Goal: Ask a question

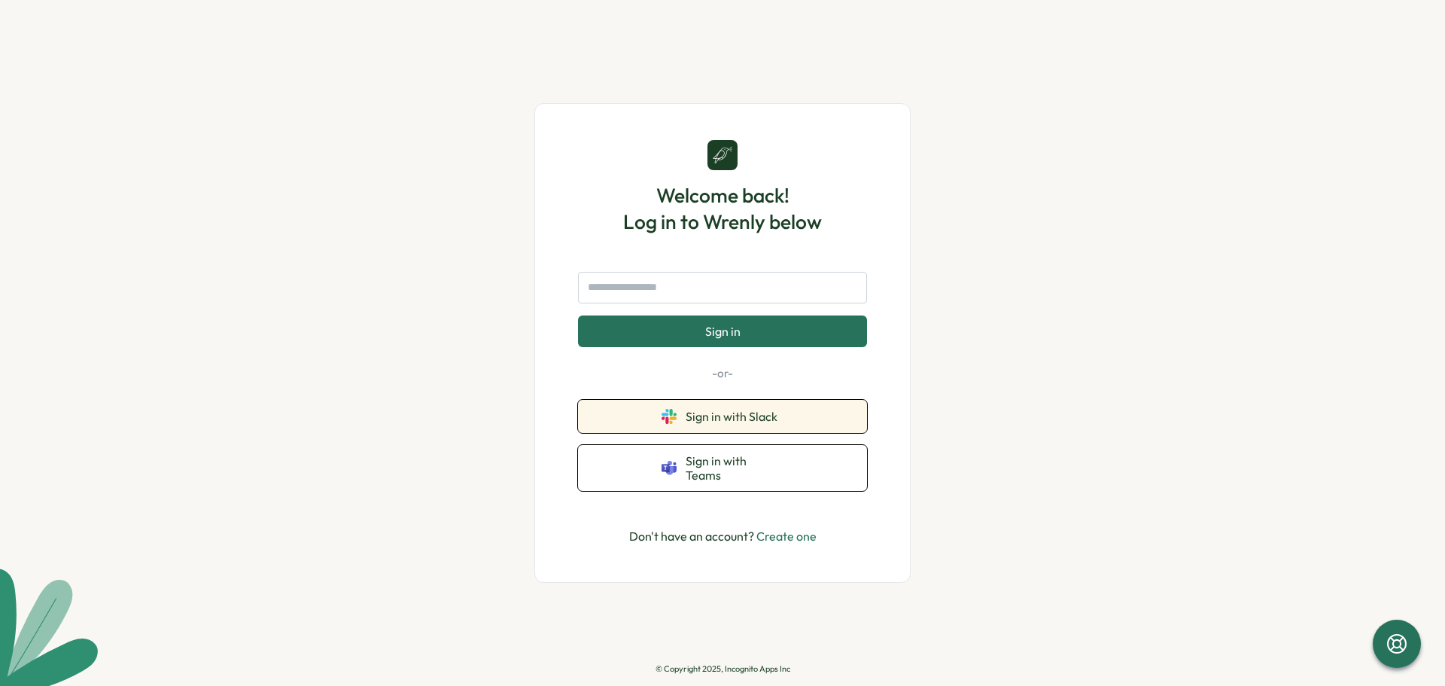
click at [683, 424] on button "Sign in with Slack" at bounding box center [722, 416] width 289 height 33
click at [731, 423] on span "Sign in with Slack" at bounding box center [735, 416] width 98 height 14
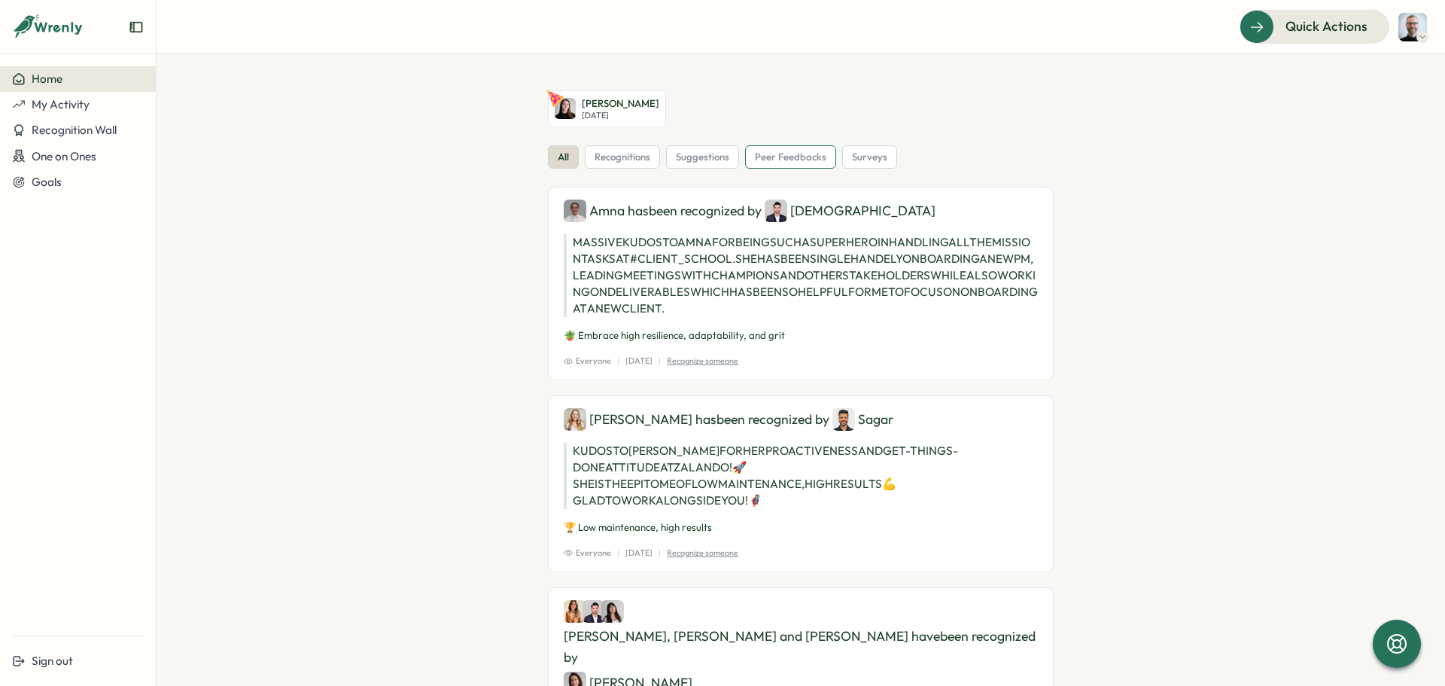
click at [819, 157] on span "peer feedbacks" at bounding box center [790, 157] width 71 height 14
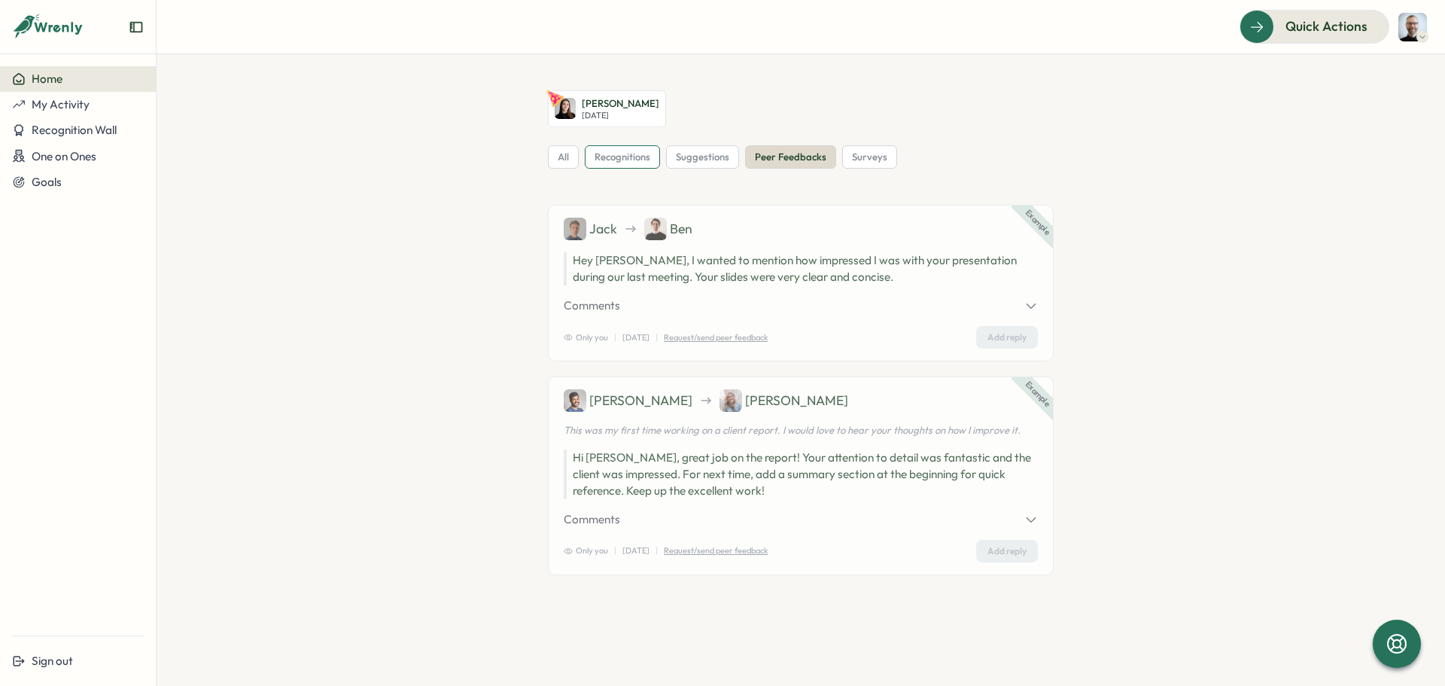
click at [631, 157] on span "recognitions" at bounding box center [622, 157] width 56 height 14
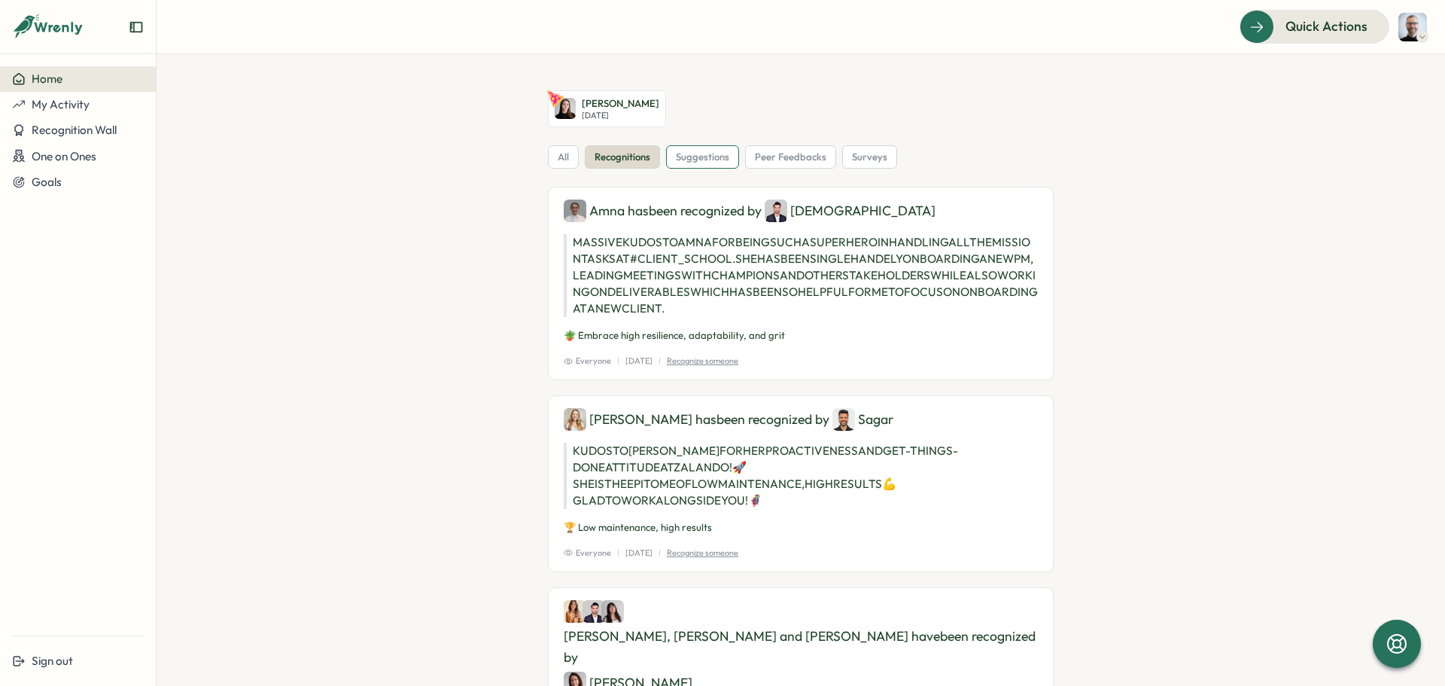
click at [695, 160] on span "suggestions" at bounding box center [702, 157] width 53 height 14
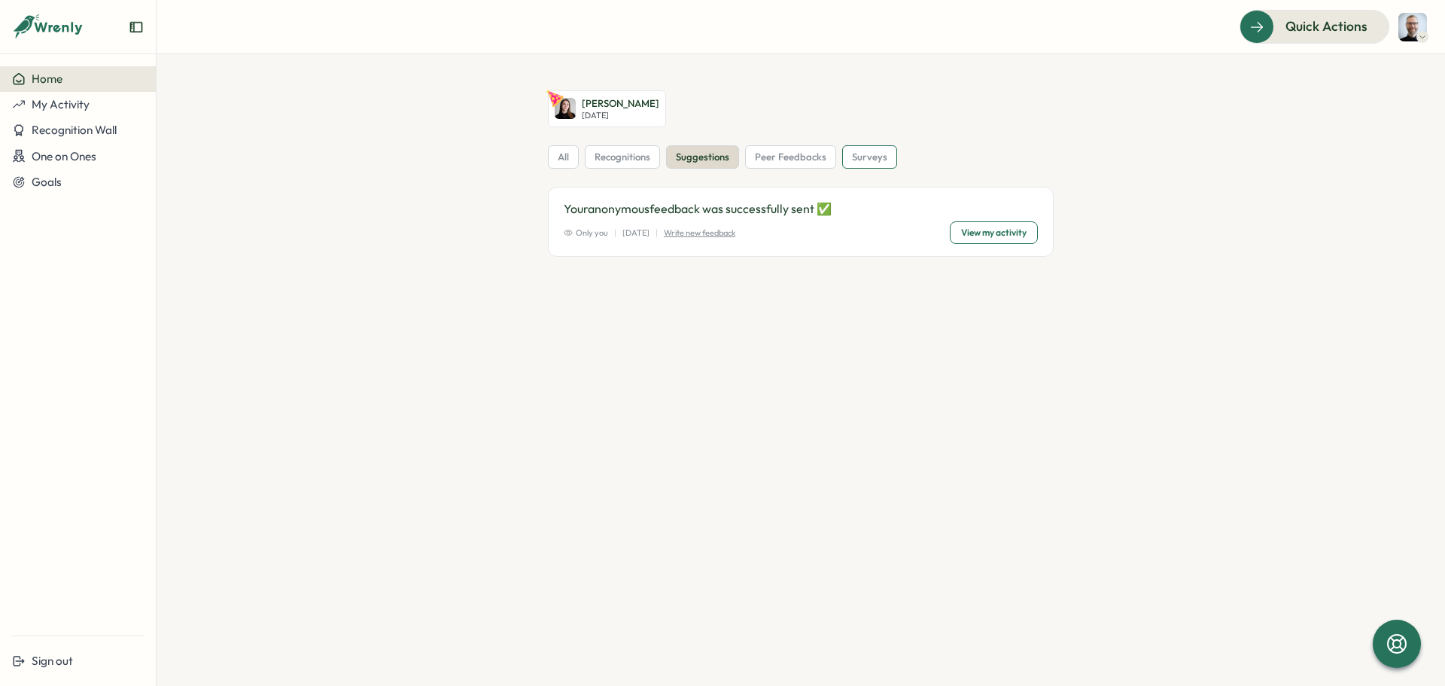
click at [867, 158] on span "surveys" at bounding box center [869, 157] width 35 height 14
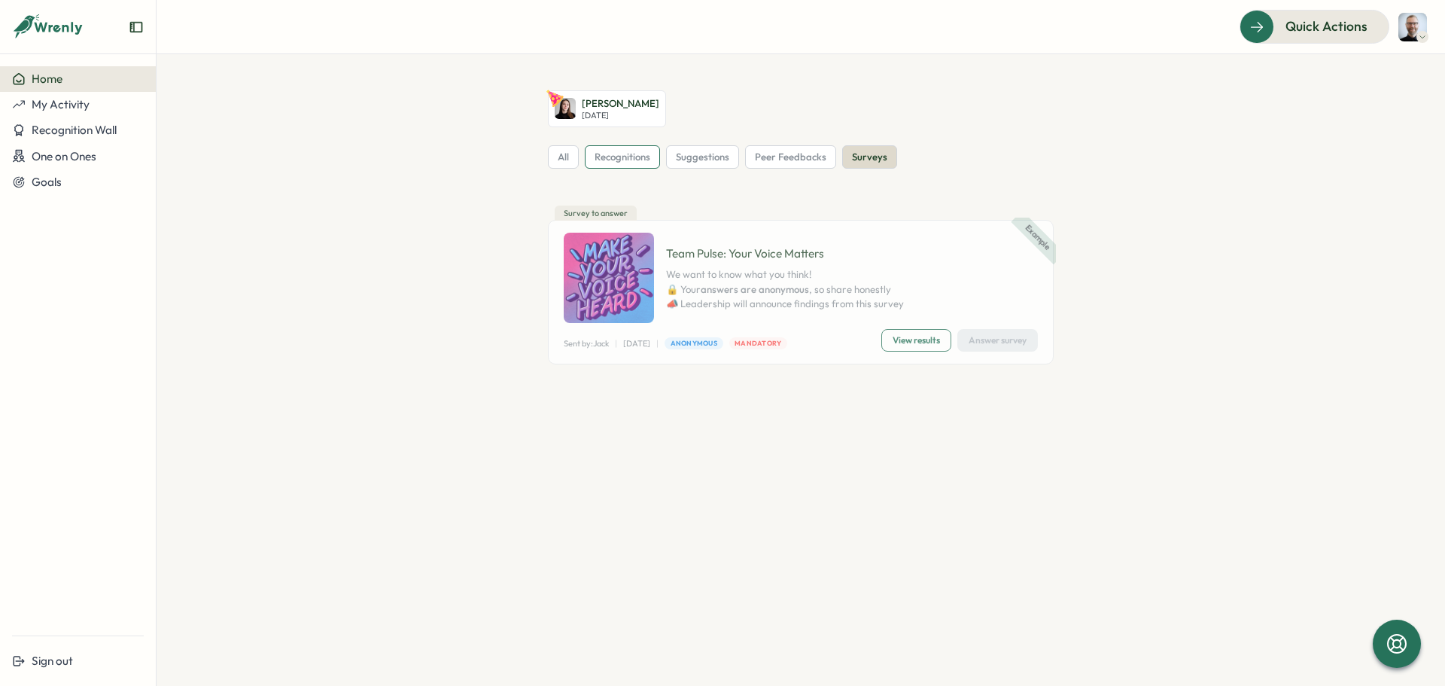
click at [628, 163] on span "recognitions" at bounding box center [622, 157] width 56 height 14
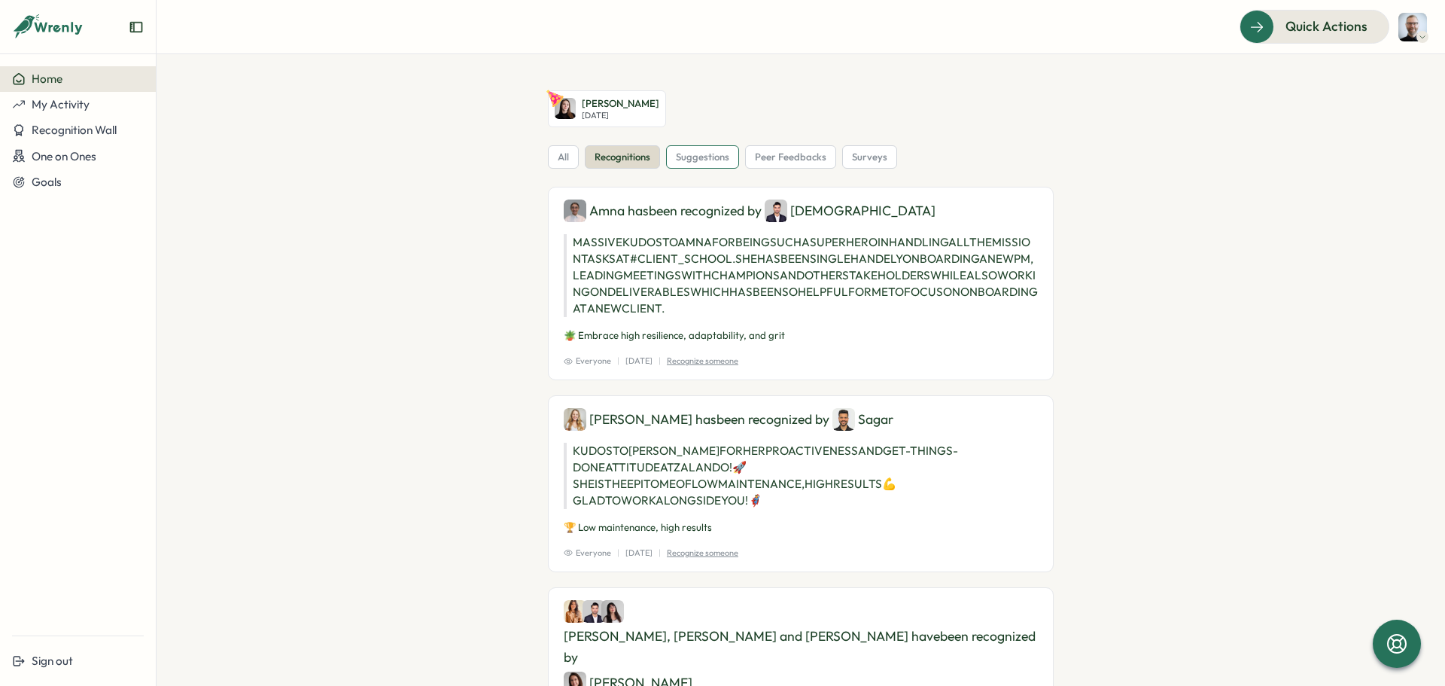
click at [699, 158] on span "suggestions" at bounding box center [702, 157] width 53 height 14
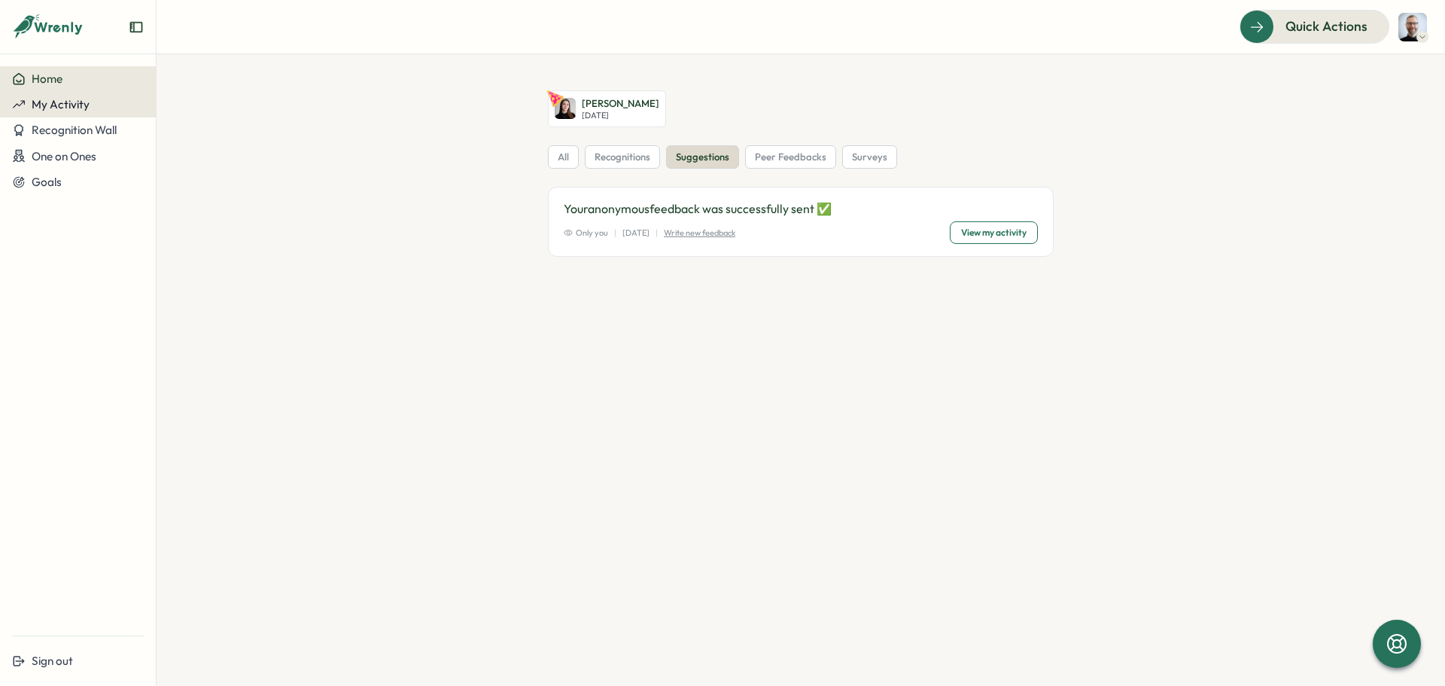
click at [60, 107] on span "My Activity" at bounding box center [61, 104] width 58 height 14
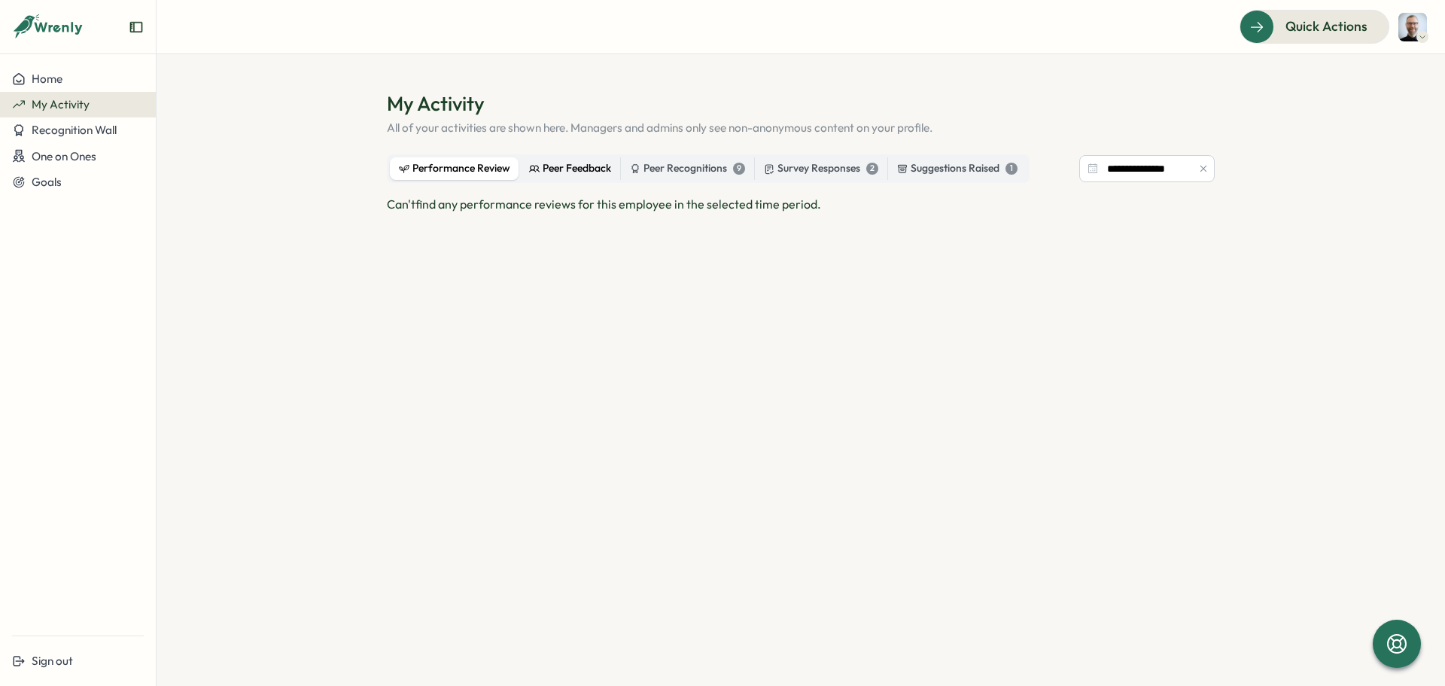
click at [573, 169] on div "Peer Feedback" at bounding box center [570, 168] width 82 height 17
click at [665, 166] on div "Peer Recognitions 9" at bounding box center [687, 168] width 115 height 17
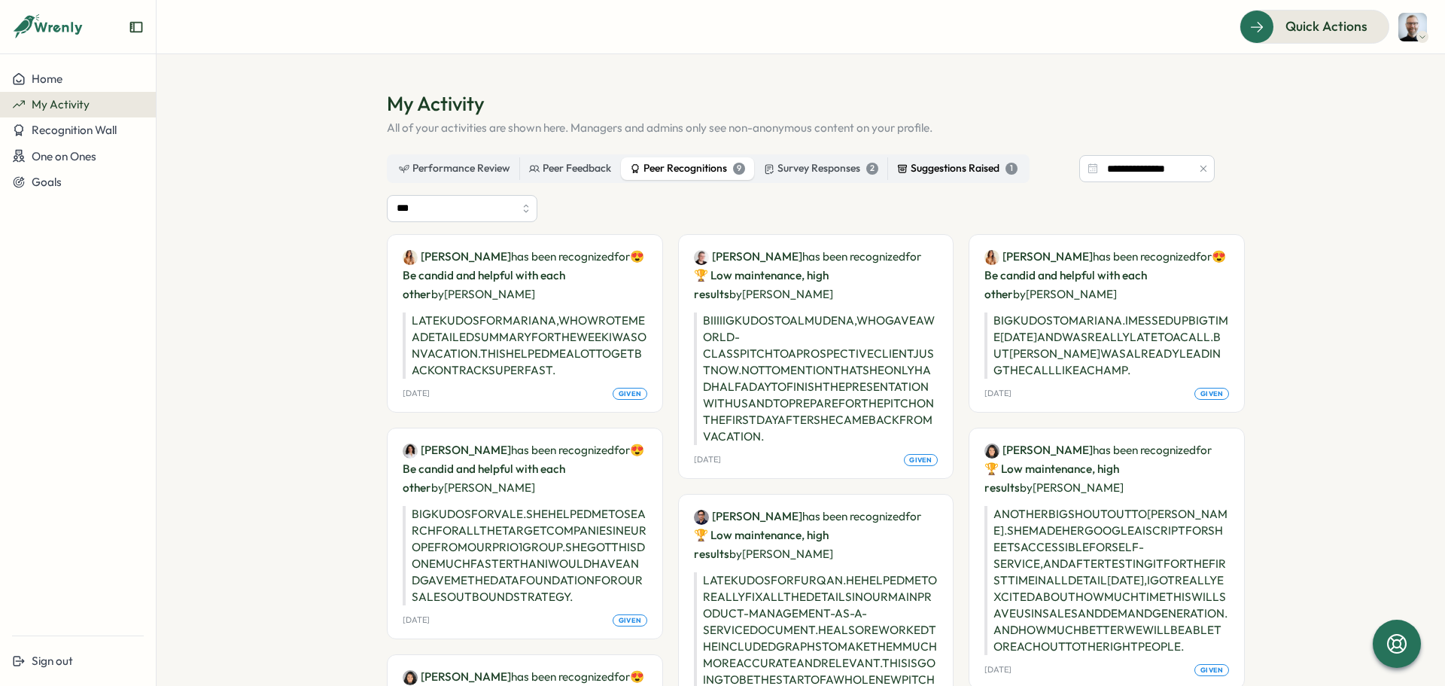
click at [950, 166] on div "Suggestions Raised 1" at bounding box center [957, 168] width 120 height 17
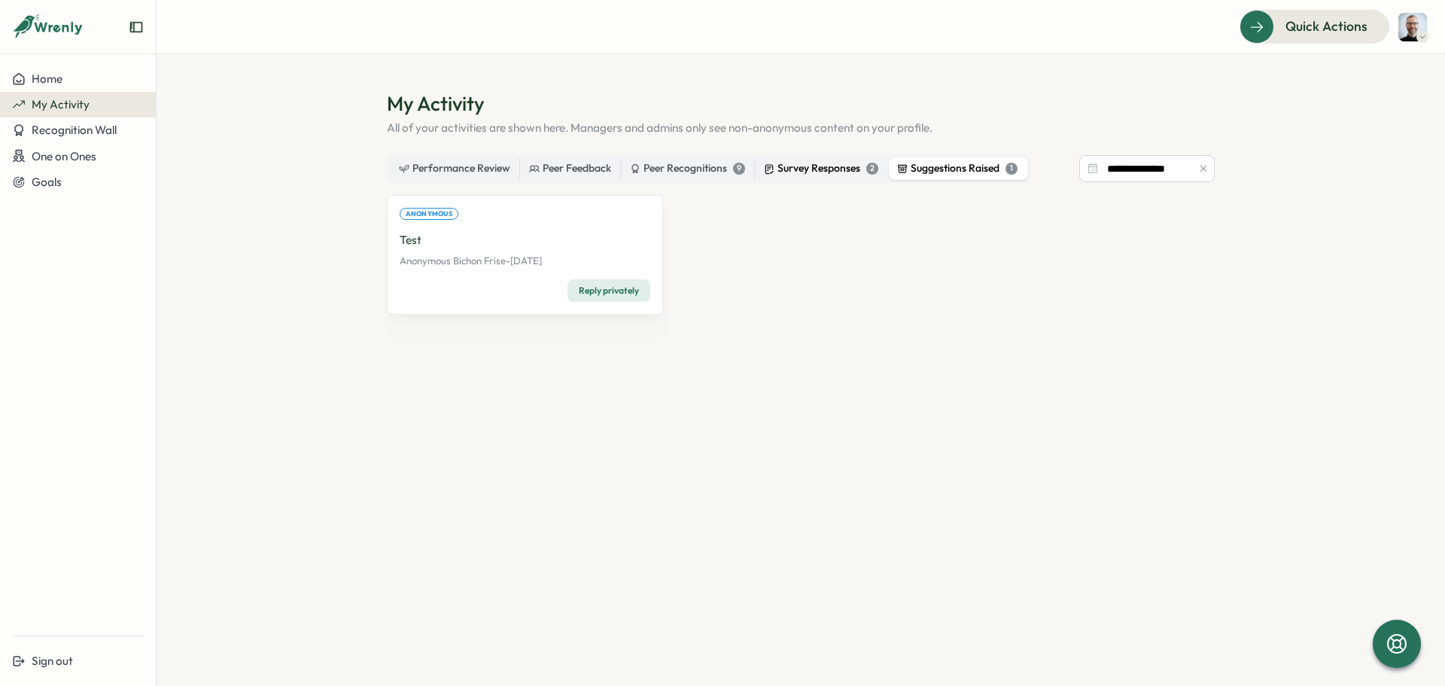
click at [816, 165] on div "Survey Responses 2" at bounding box center [821, 168] width 114 height 17
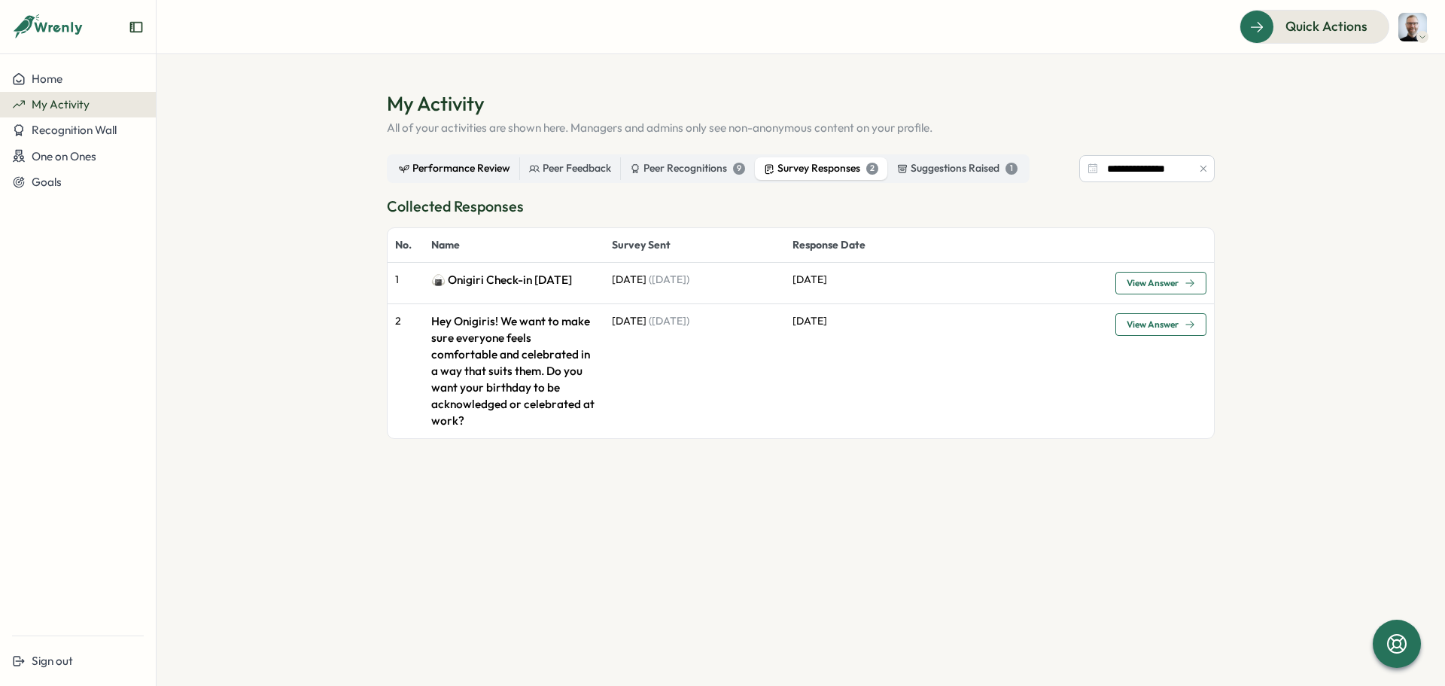
click at [471, 166] on div "Performance Review" at bounding box center [454, 168] width 111 height 17
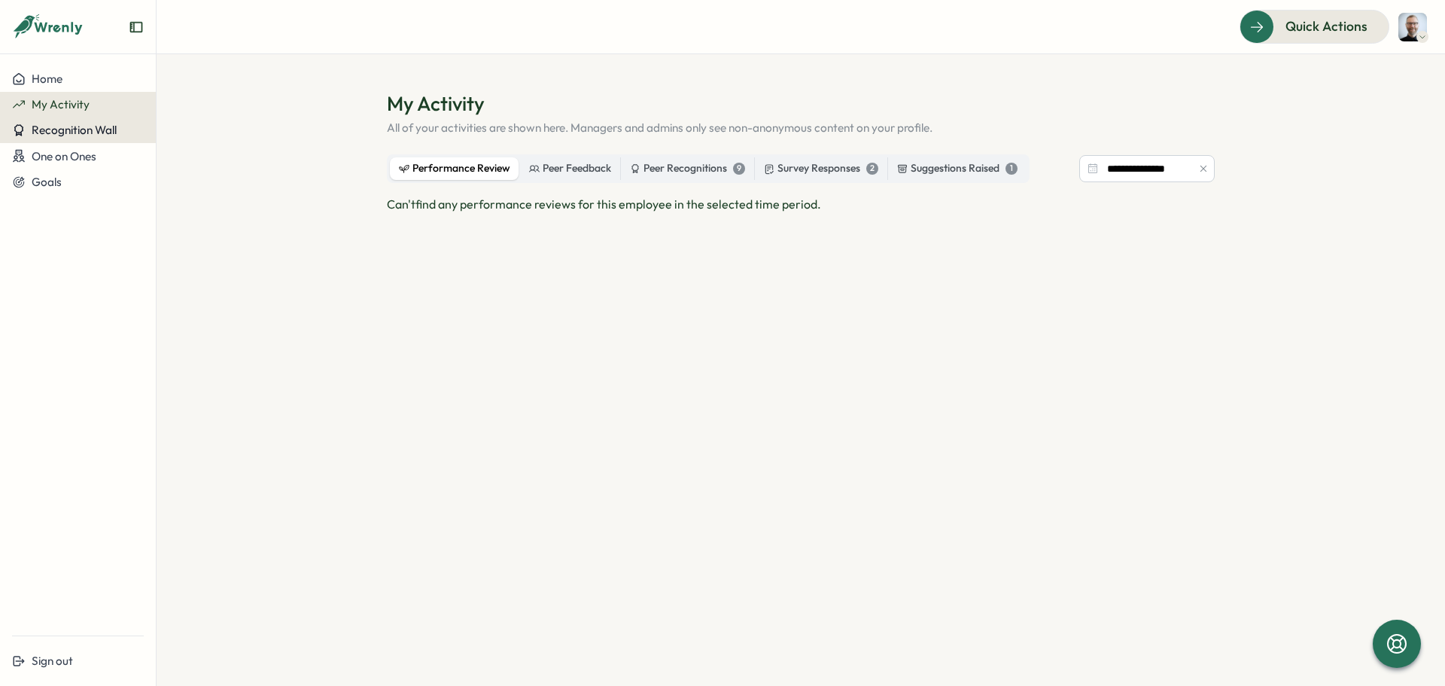
click at [71, 139] on button "Recognition Wall" at bounding box center [78, 130] width 156 height 26
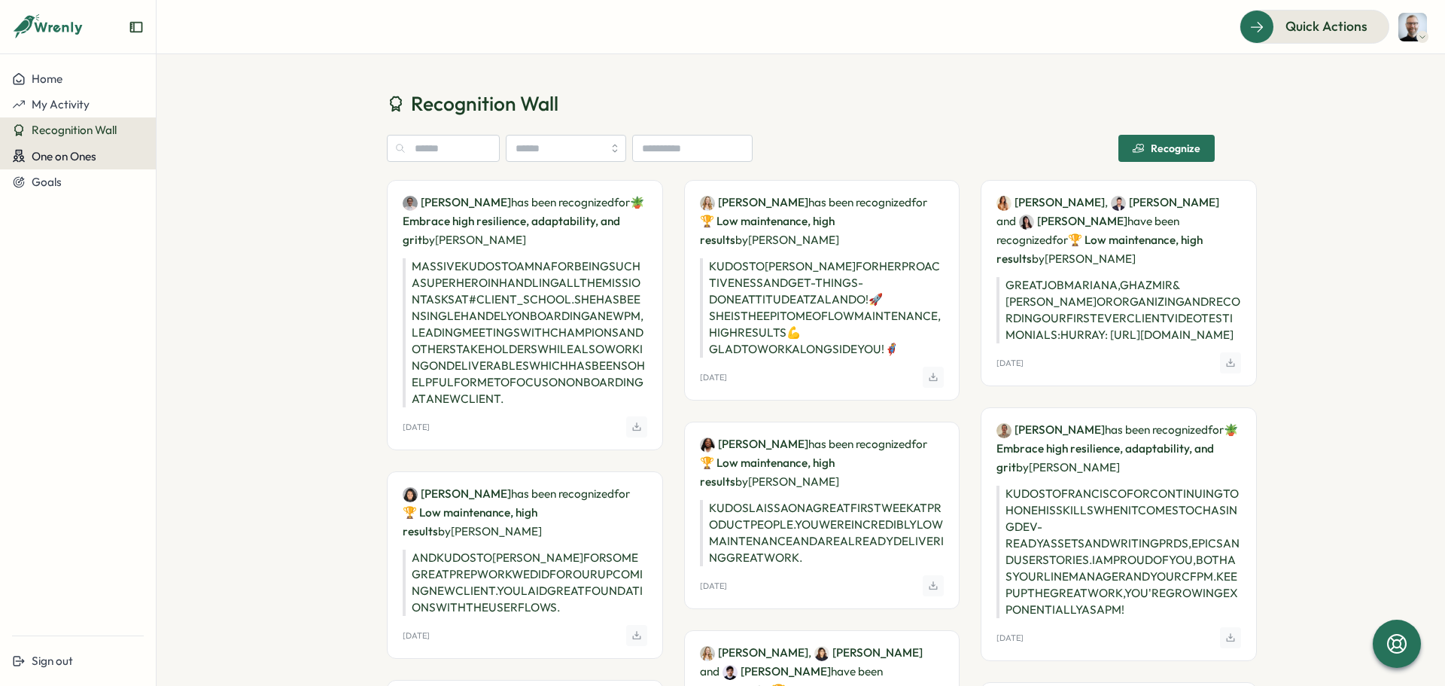
click at [62, 162] on span "One on Ones" at bounding box center [64, 156] width 65 height 14
click at [192, 154] on div "Meetings" at bounding box center [183, 156] width 47 height 17
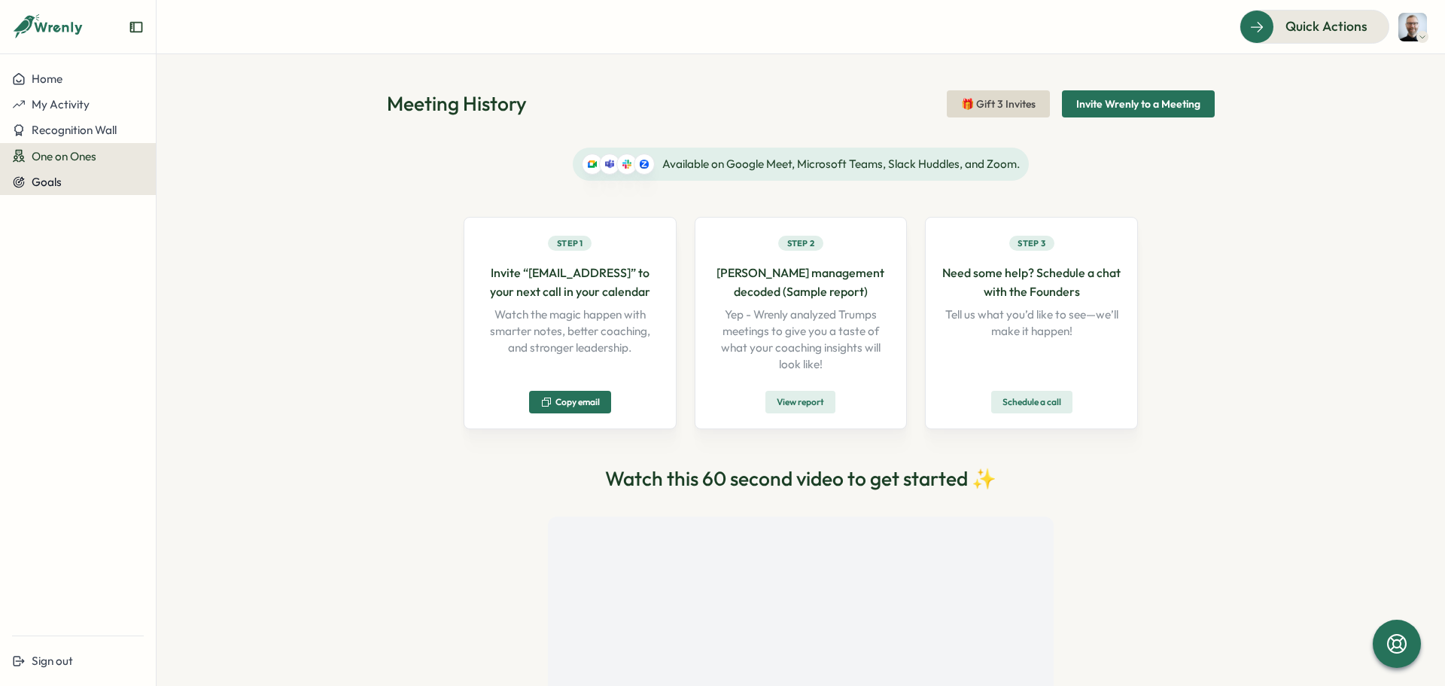
click at [56, 181] on span "Goals" at bounding box center [47, 182] width 30 height 14
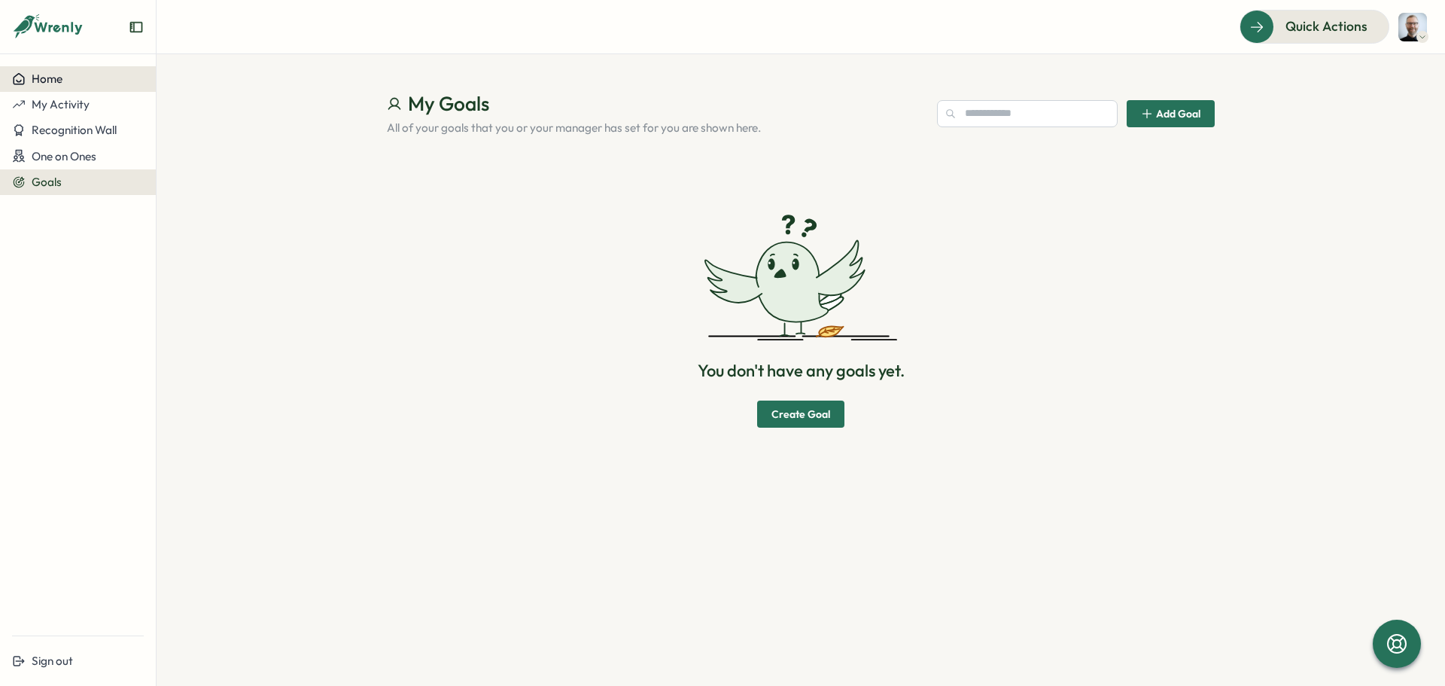
click at [54, 78] on span "Home" at bounding box center [47, 78] width 31 height 14
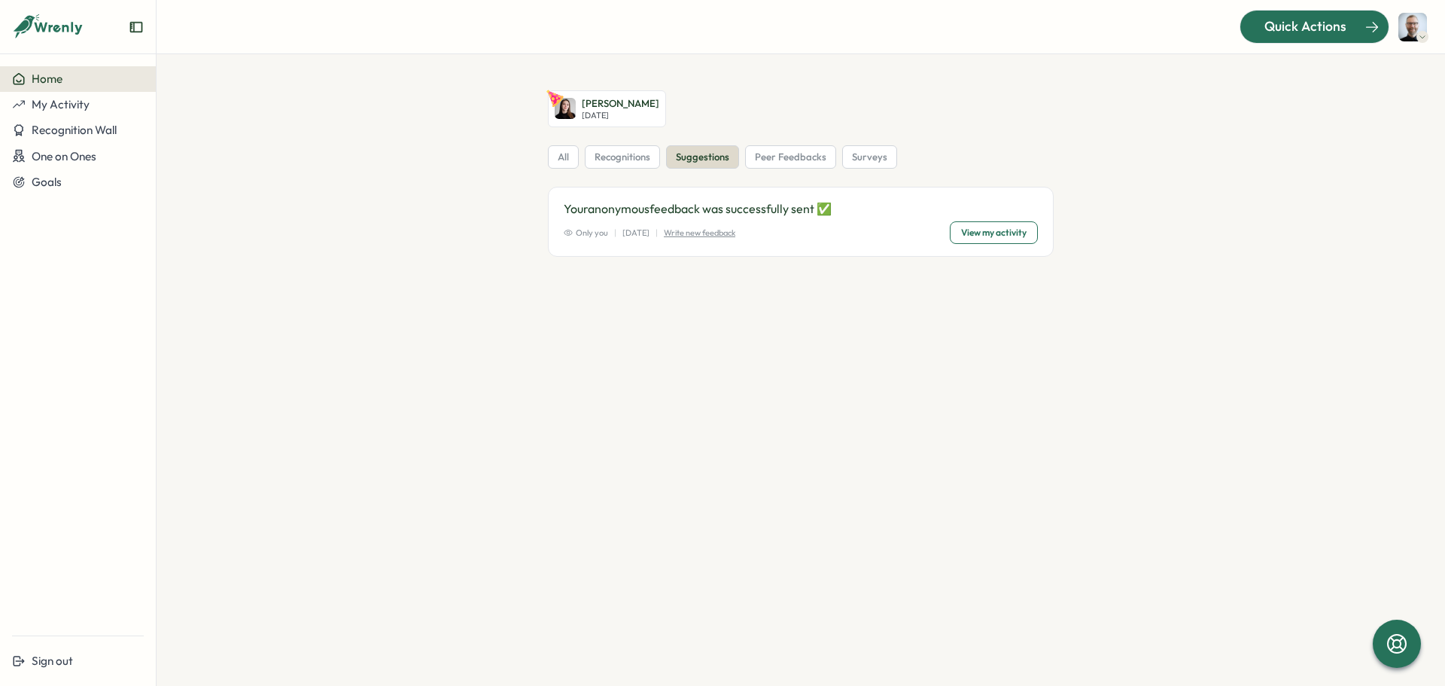
click at [1353, 30] on div "Quick Actions" at bounding box center [1305, 27] width 136 height 20
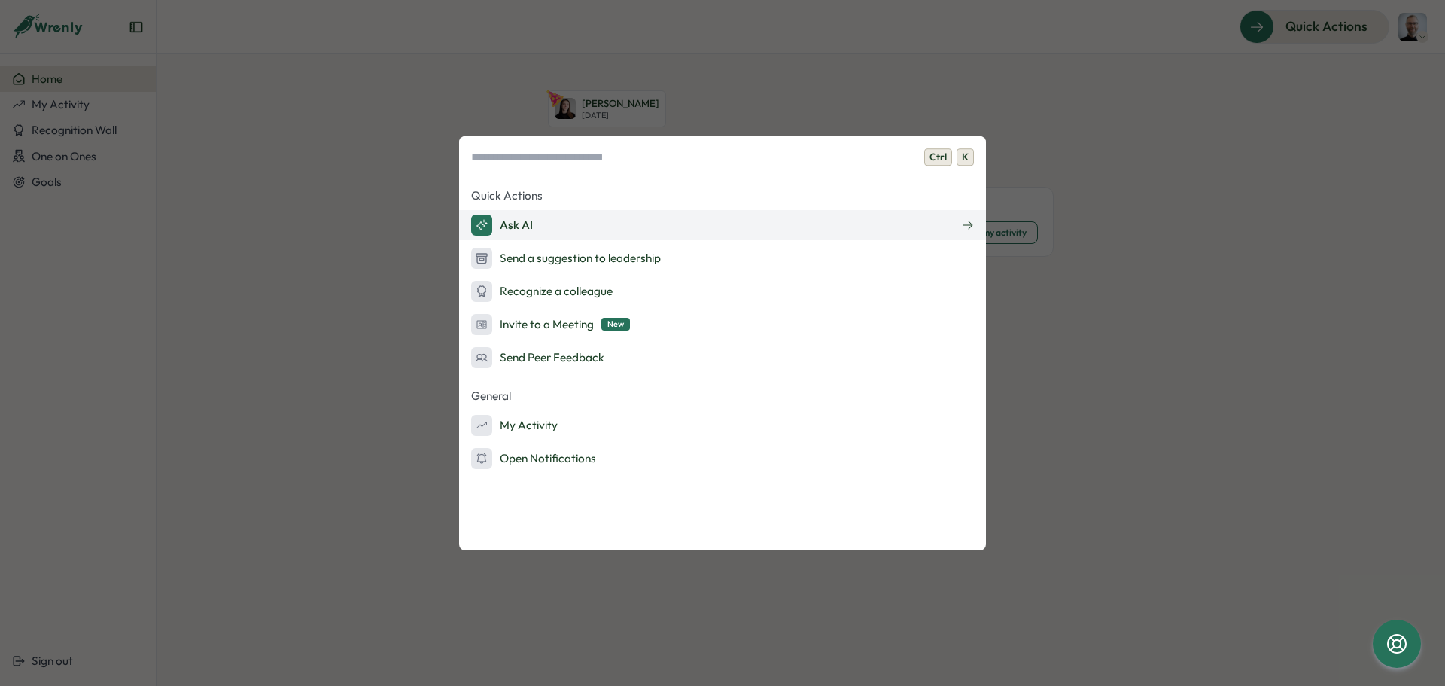
click at [536, 220] on button "Ask AI" at bounding box center [722, 225] width 527 height 30
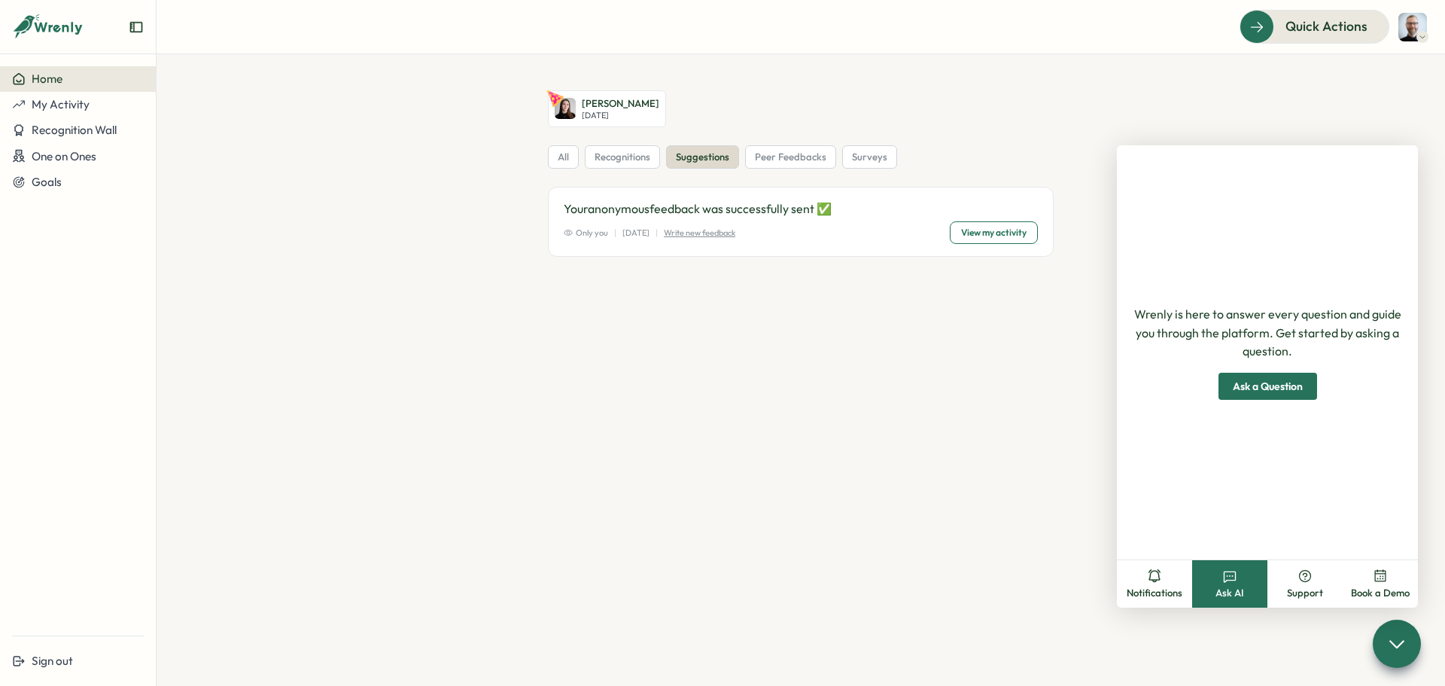
click at [1285, 385] on span "Ask a Question" at bounding box center [1268, 386] width 70 height 26
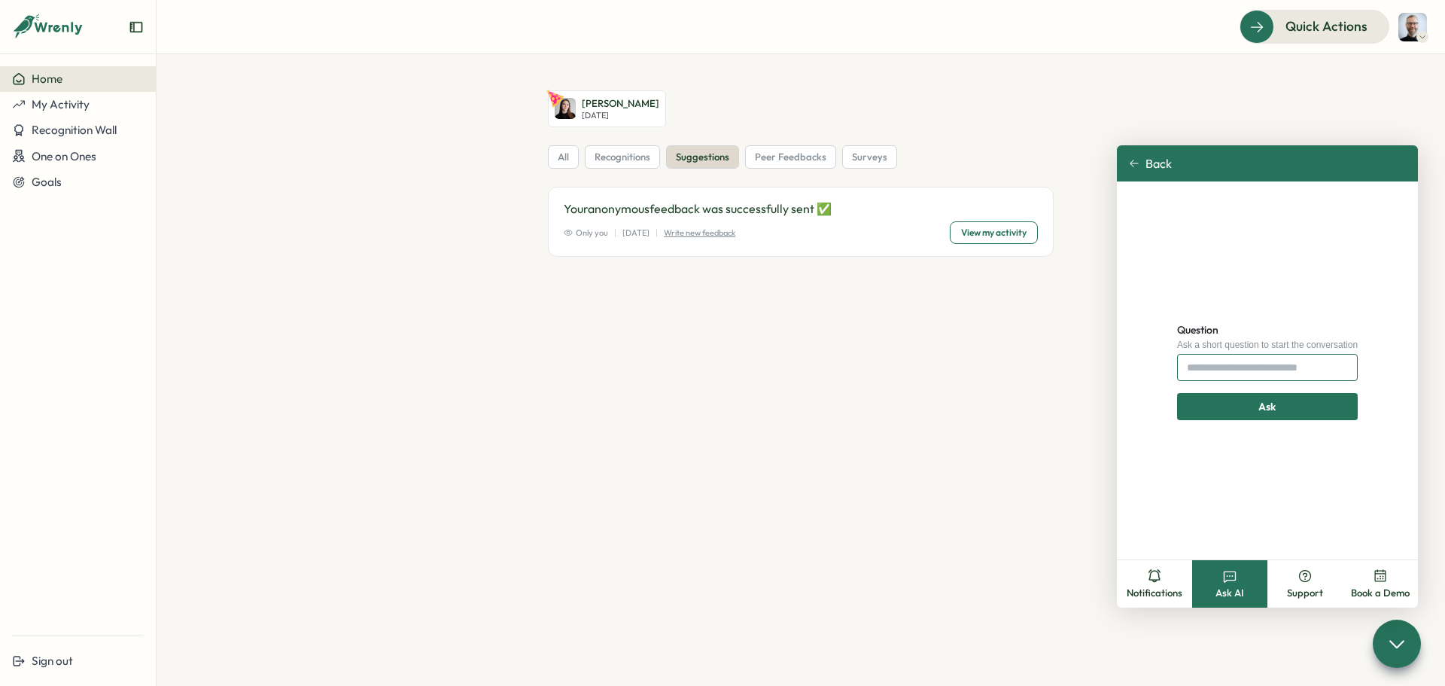
click at [1215, 367] on input "Question" at bounding box center [1267, 367] width 181 height 27
type input "**********"
click button "Ask" at bounding box center [1267, 406] width 181 height 27
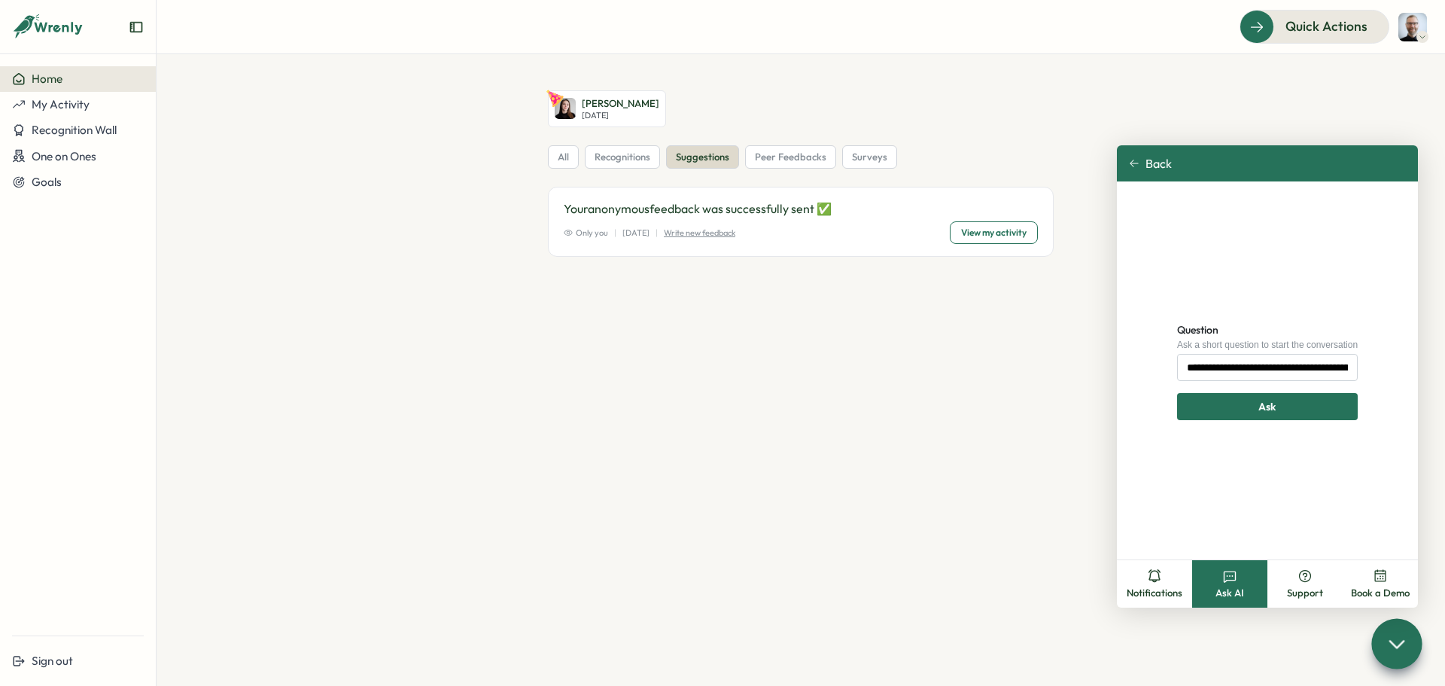
click at [1397, 645] on icon at bounding box center [1396, 643] width 22 height 22
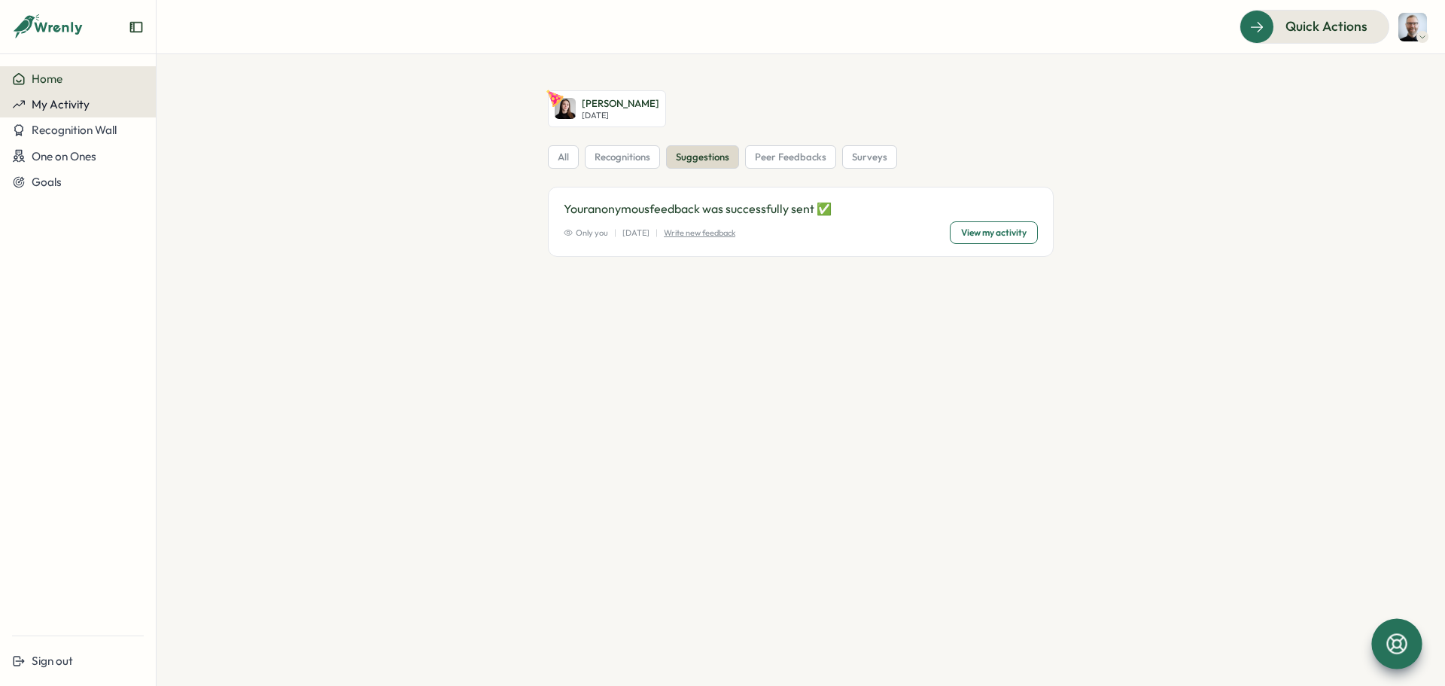
click at [68, 108] on span "My Activity" at bounding box center [61, 104] width 58 height 14
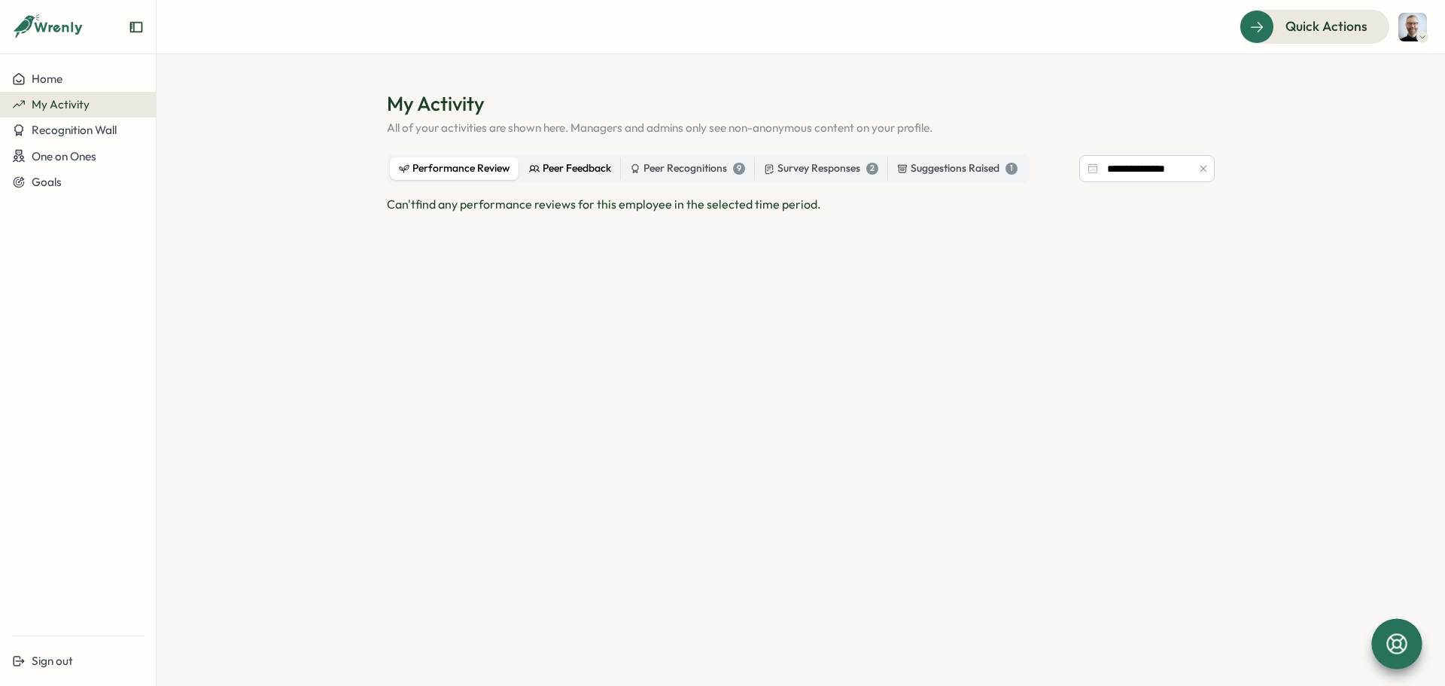
click at [576, 163] on div "Peer Feedback" at bounding box center [570, 168] width 82 height 17
click at [1205, 173] on icon "button" at bounding box center [1203, 168] width 11 height 11
click at [564, 170] on div "Peer Feedback" at bounding box center [570, 168] width 82 height 17
click at [696, 164] on div "Peer Recognitions 9" at bounding box center [687, 168] width 115 height 17
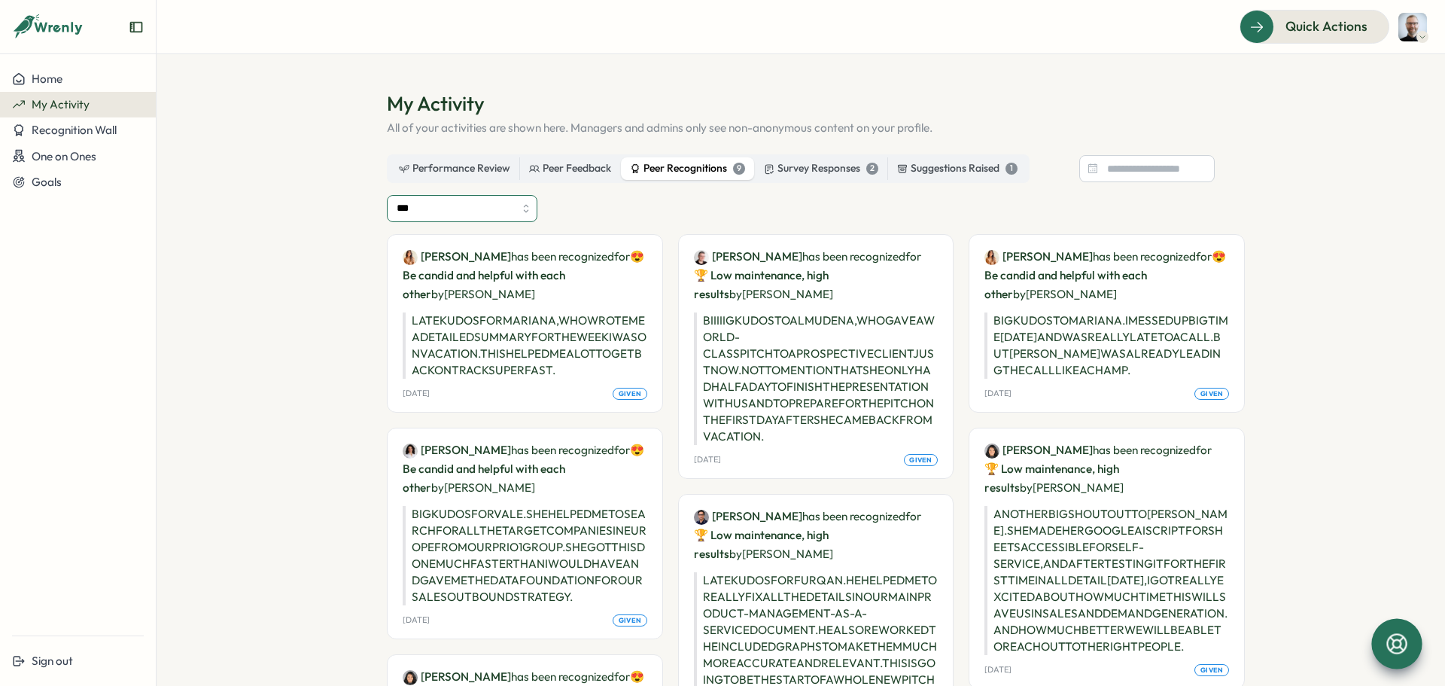
click at [521, 212] on input "***" at bounding box center [462, 208] width 150 height 27
type input "********"
